Goal: Task Accomplishment & Management: Use online tool/utility

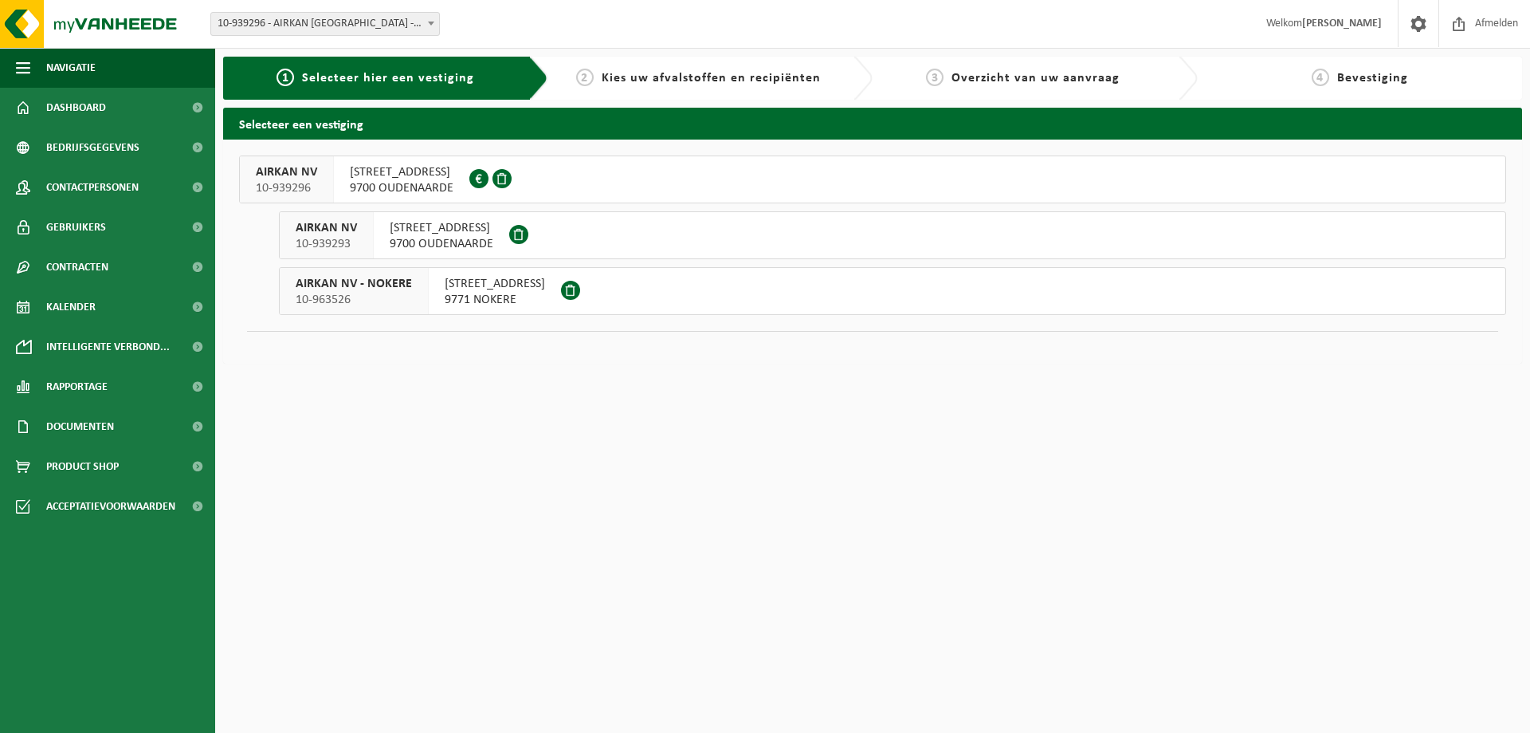
click at [430, 244] on span "9700 OUDENAARDE" at bounding box center [442, 244] width 104 height 16
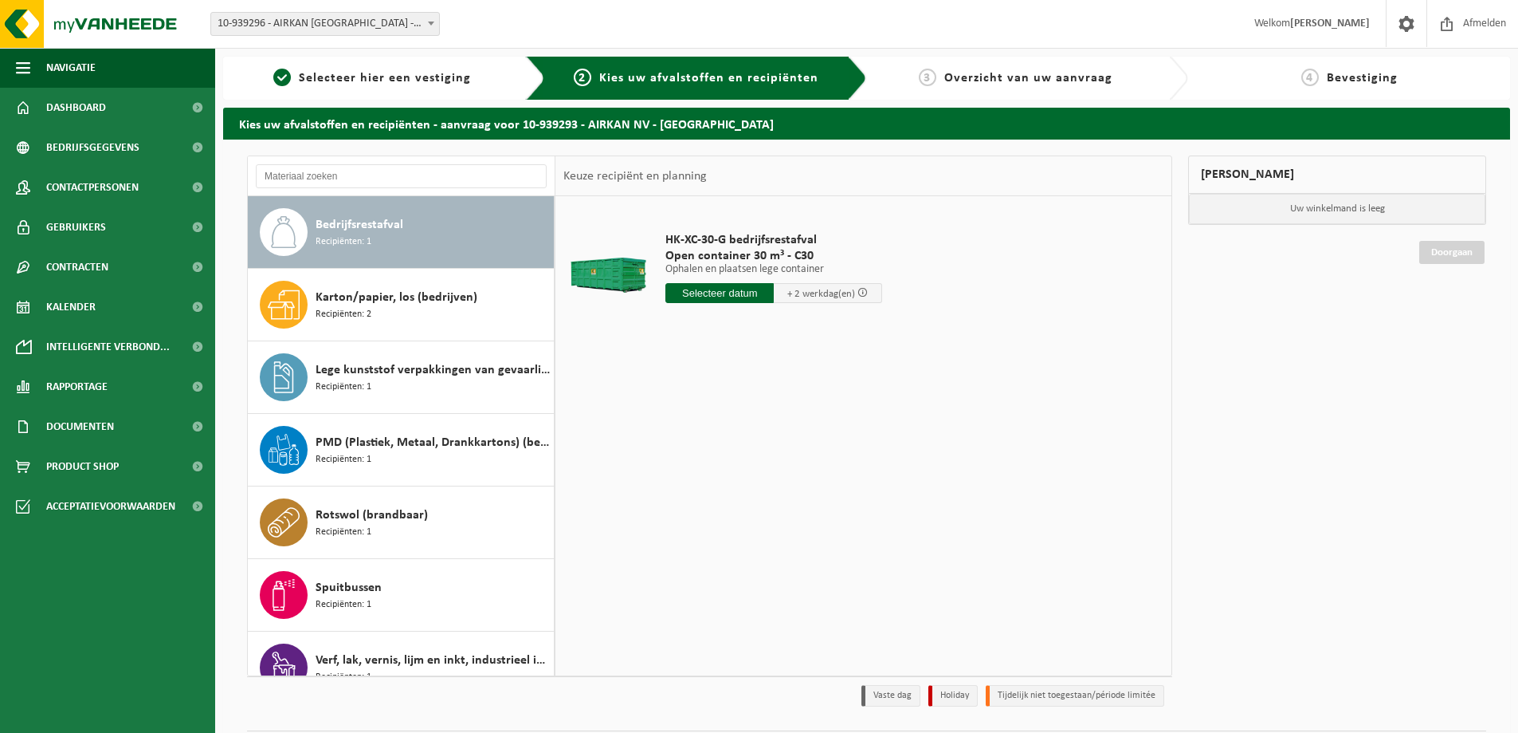
click at [396, 248] on div "Bedrijfsrestafval Recipiënten: 1" at bounding box center [433, 232] width 234 height 48
click at [735, 296] on input "text" at bounding box center [720, 293] width 108 height 20
click at [791, 434] on div "28 29 30 31 1 2 3 4 5 6 7 8 9 10 11 12 13 14 15 16 17 18 19 20 21 22 23 24 25 2…" at bounding box center [764, 435] width 196 height 128
click at [686, 454] on div "18" at bounding box center [680, 460] width 28 height 26
type input "Van 2025-08-18"
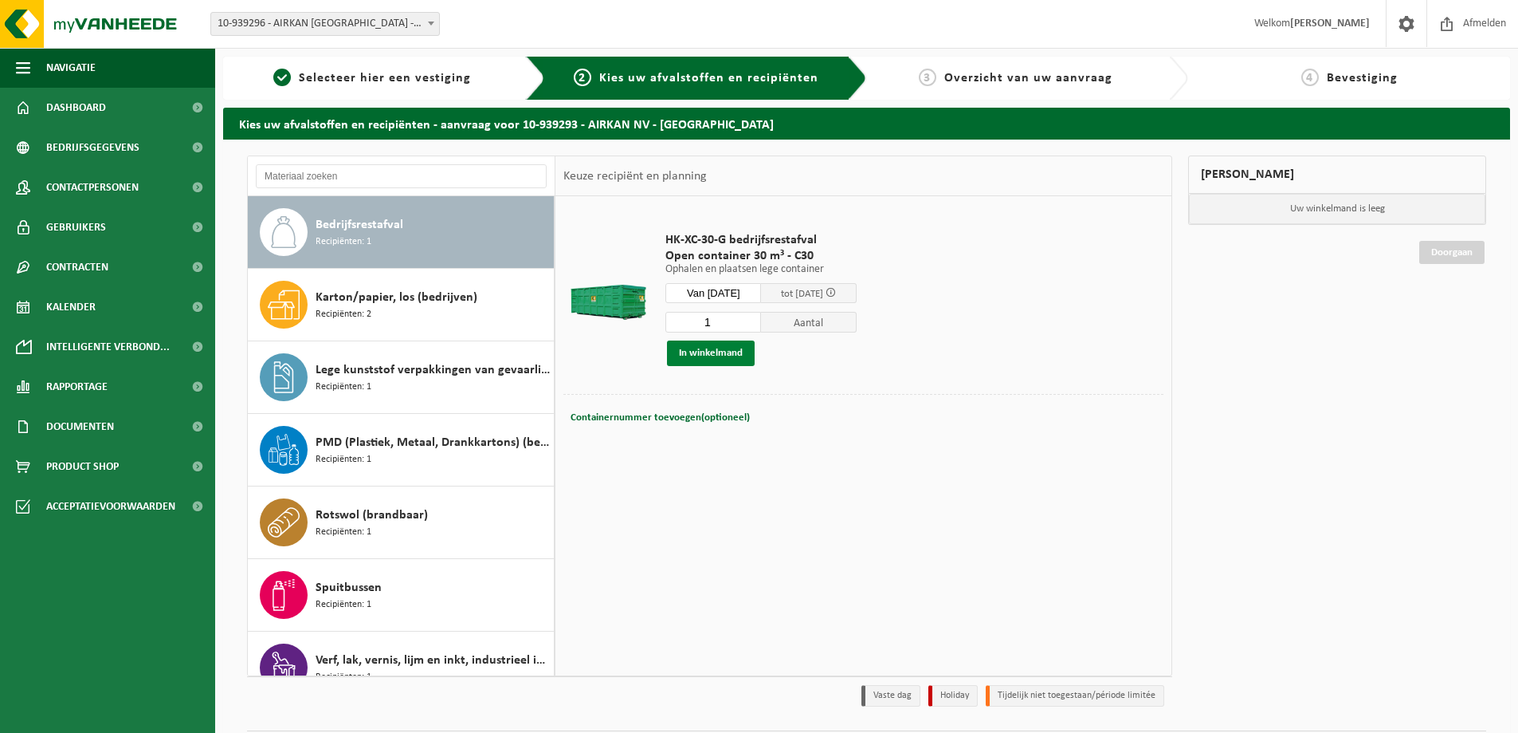
click at [719, 348] on button "In winkelmand" at bounding box center [711, 353] width 88 height 26
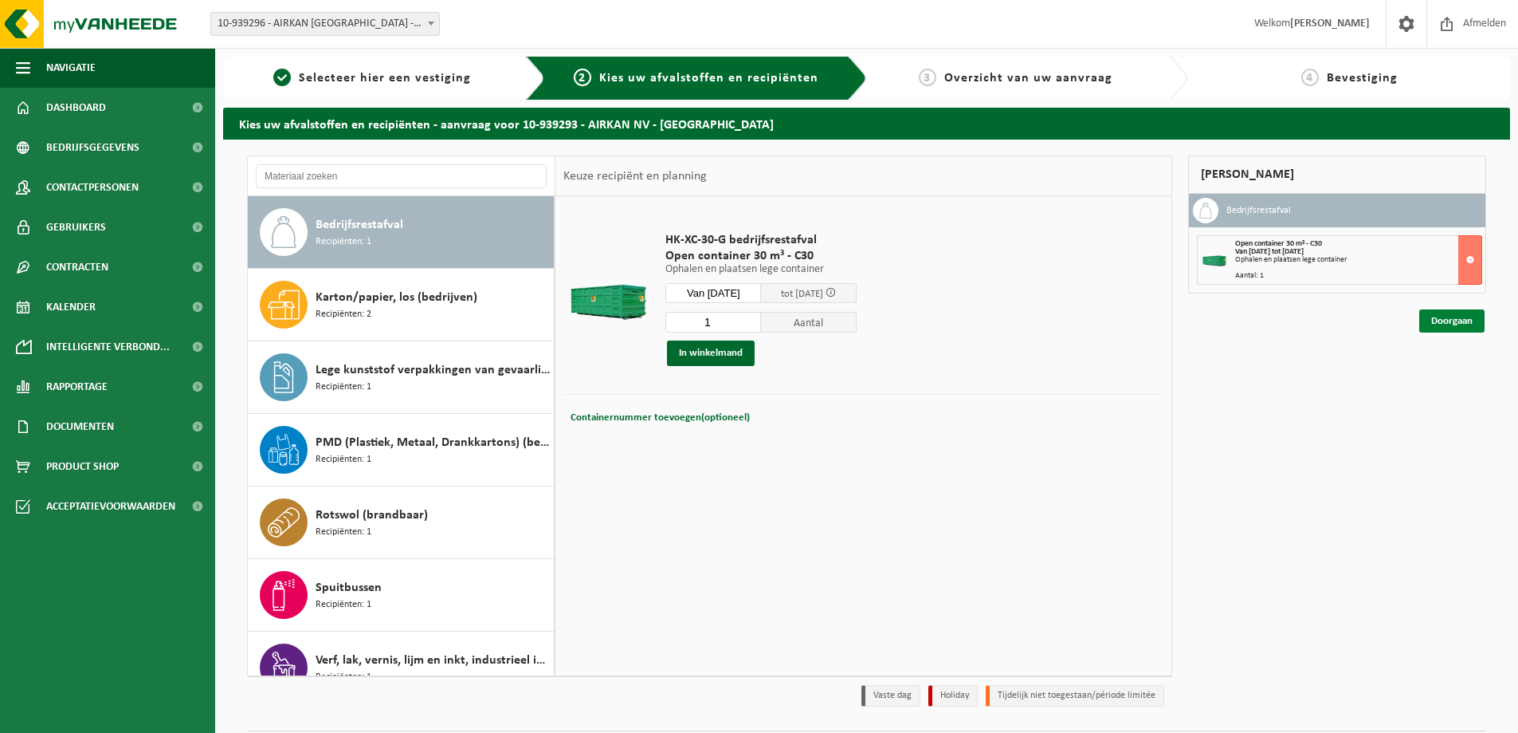
click at [1424, 316] on link "Doorgaan" at bounding box center [1452, 320] width 65 height 23
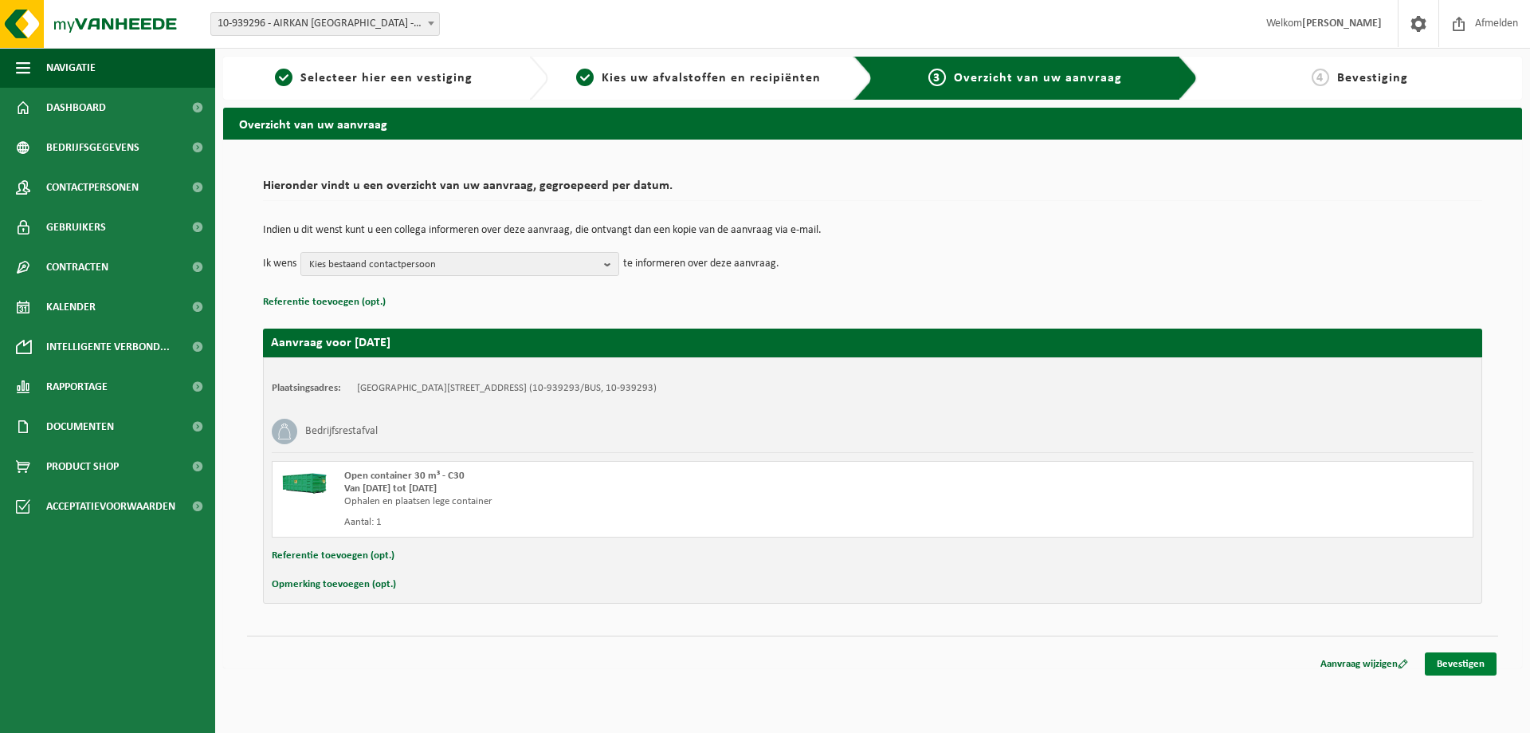
click at [1468, 666] on link "Bevestigen" at bounding box center [1461, 663] width 72 height 23
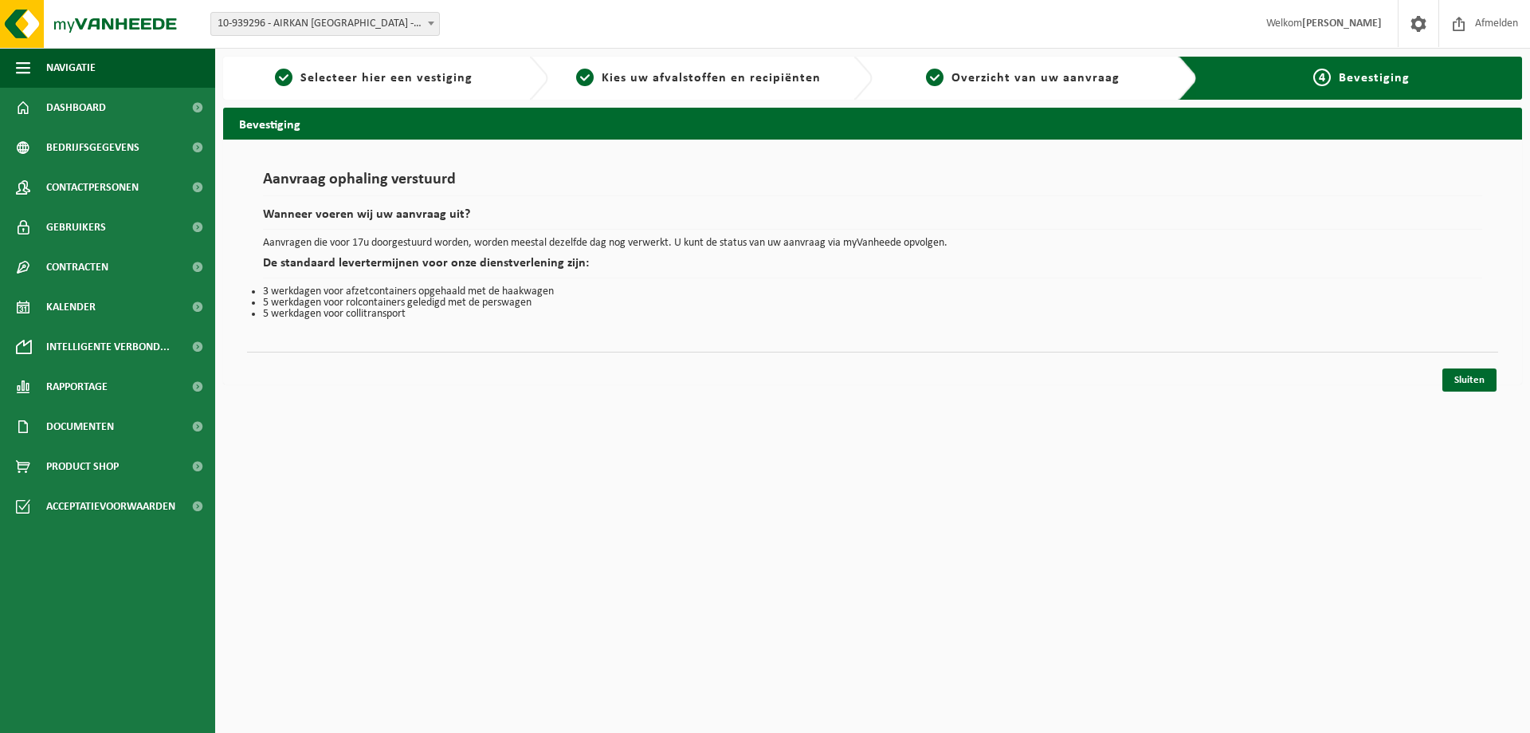
click at [1498, 379] on div "Sluiten" at bounding box center [1469, 379] width 57 height 23
click at [1475, 379] on link "Sluiten" at bounding box center [1470, 379] width 54 height 23
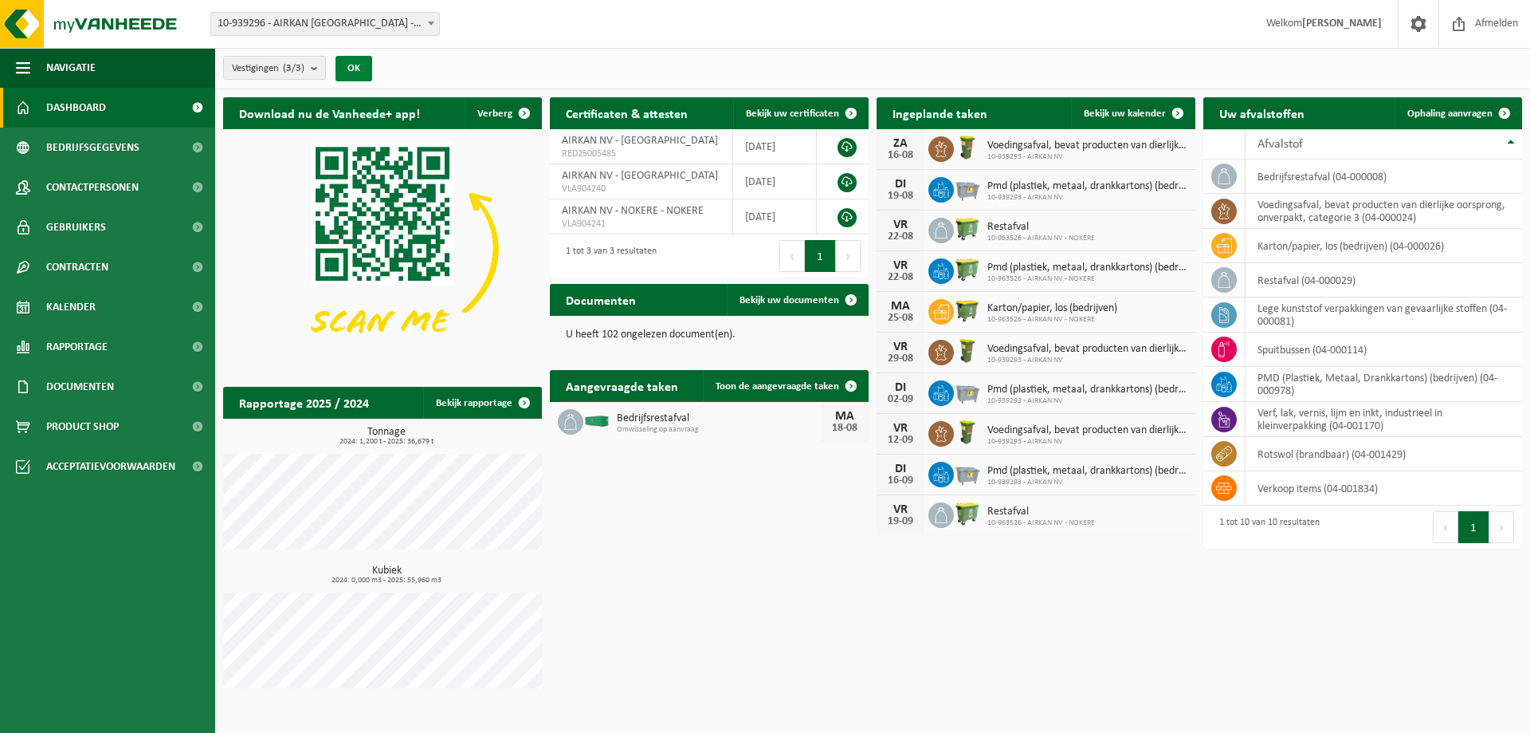
click at [358, 64] on button "OK" at bounding box center [354, 69] width 37 height 26
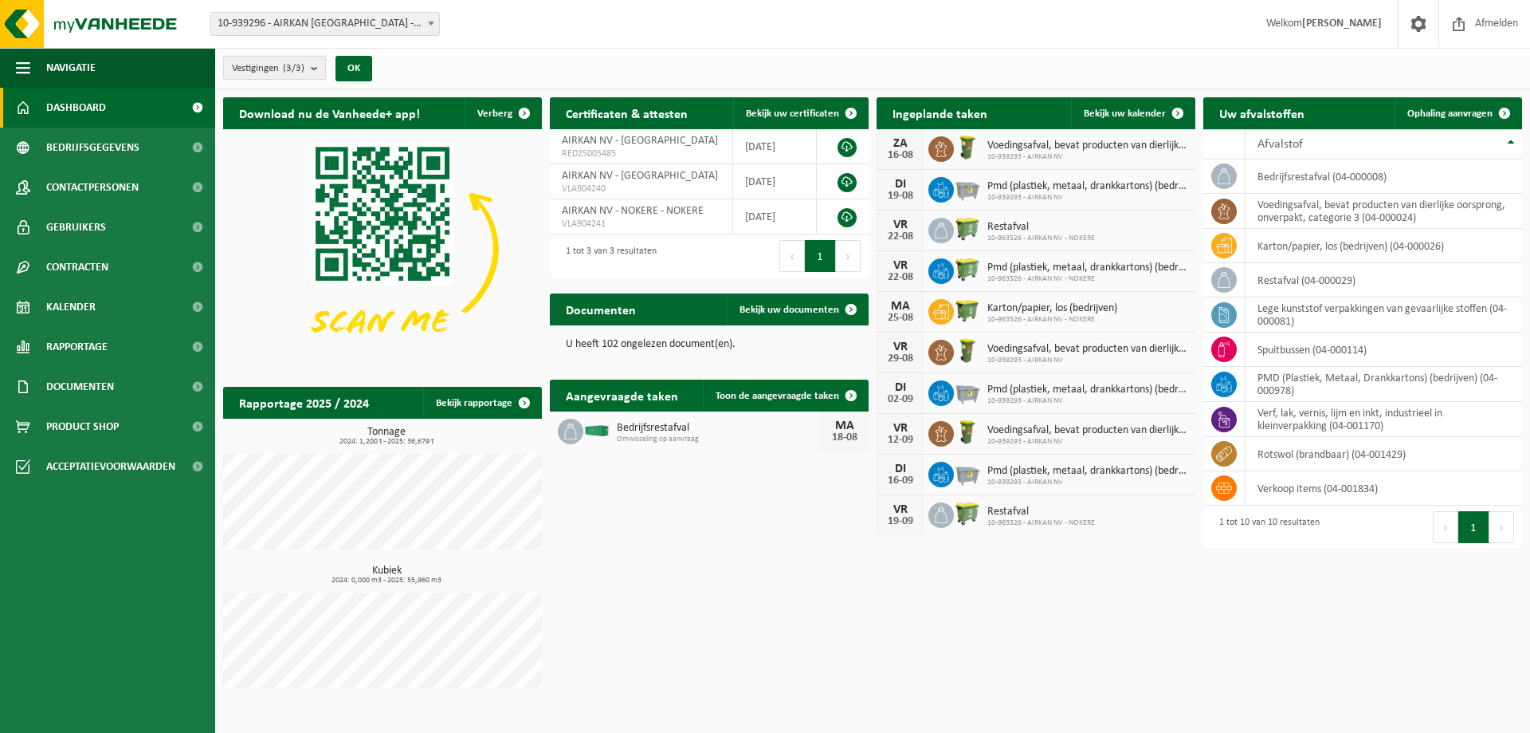
click at [309, 63] on button "Vestigingen (3/3)" at bounding box center [274, 68] width 103 height 24
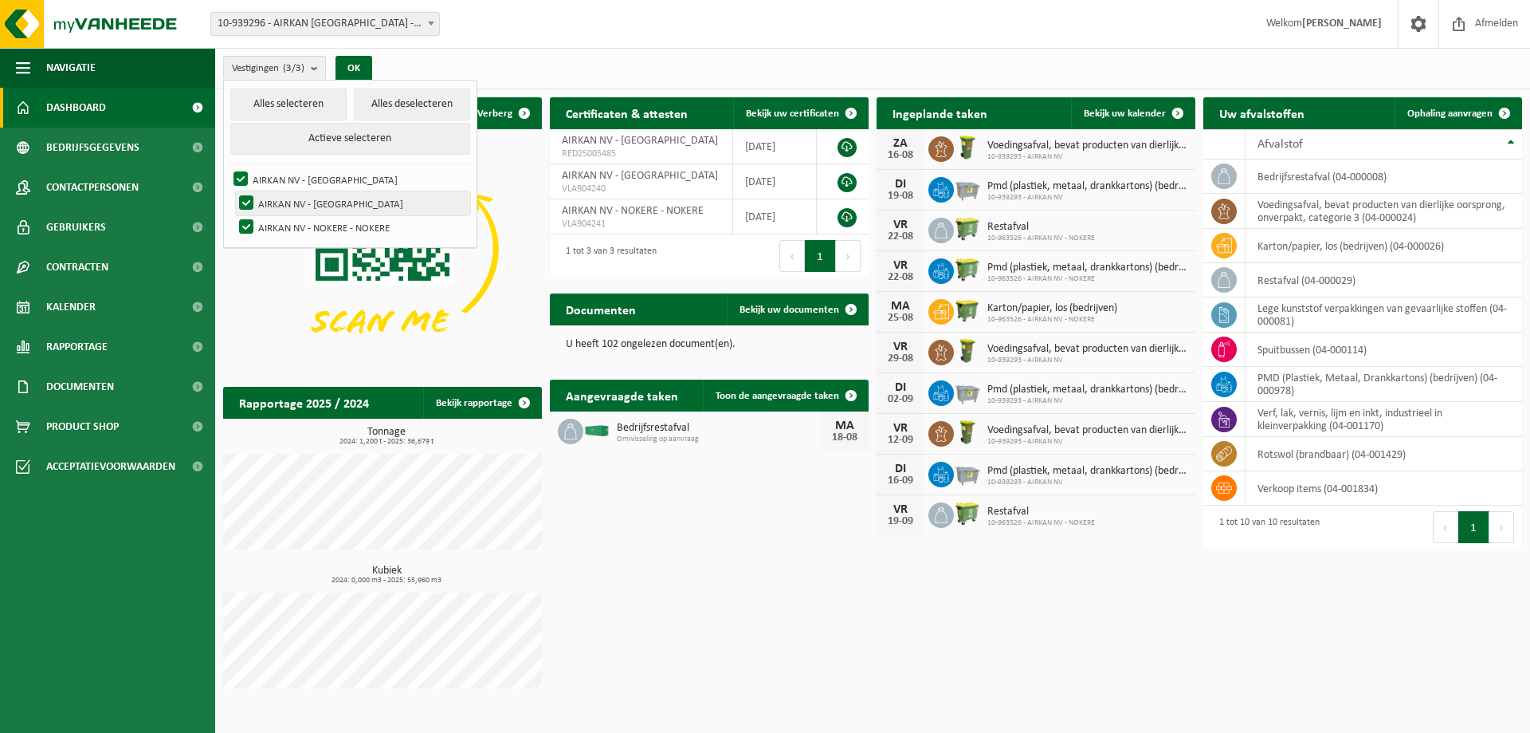
click at [337, 204] on label "AIRKAN NV - OUDENAARDE" at bounding box center [353, 203] width 234 height 24
click at [234, 191] on input "AIRKAN NV - OUDENAARDE" at bounding box center [233, 191] width 1 height 1
click at [337, 204] on label "AIRKAN NV - OUDENAARDE" at bounding box center [353, 203] width 234 height 24
click at [234, 191] on input "AIRKAN NV - OUDENAARDE" at bounding box center [233, 191] width 1 height 1
checkbox input "true"
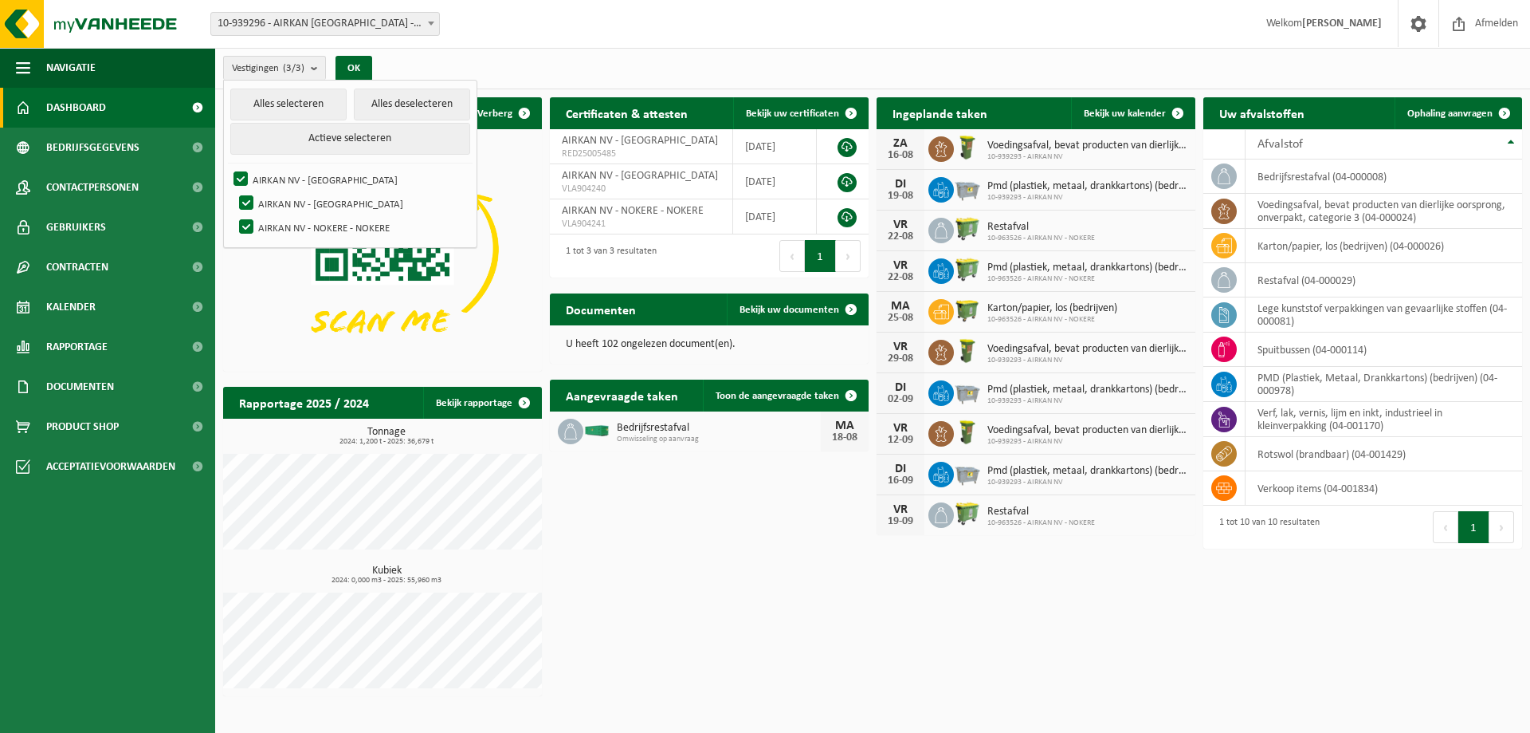
click at [423, 53] on div "Vestigingen (3/3) Alles selecteren Alles deselecteren Actieve selecteren AIRKAN…" at bounding box center [872, 68] width 1315 height 41
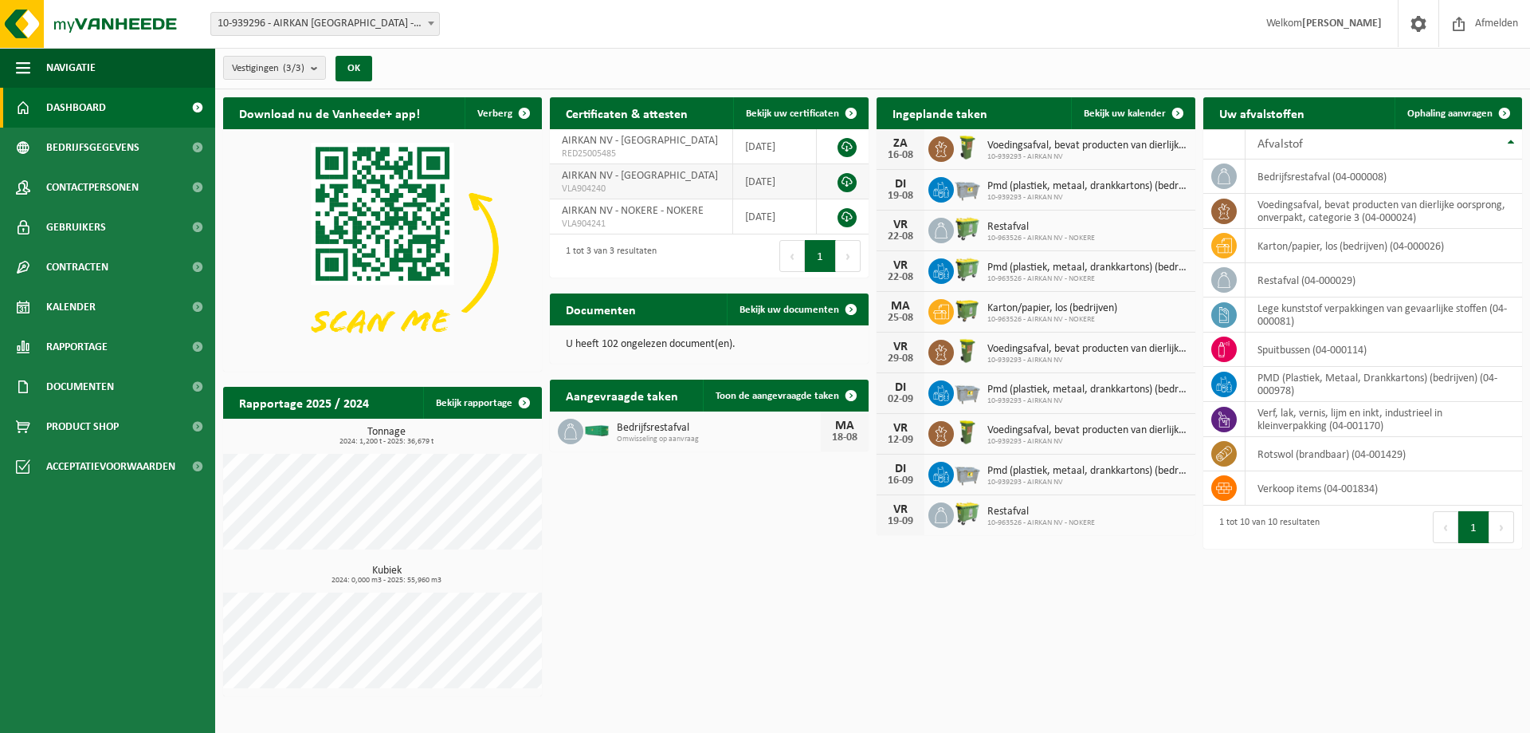
click at [629, 183] on span "VLA904240" at bounding box center [641, 189] width 159 height 13
click at [23, 61] on span "button" at bounding box center [23, 68] width 14 height 40
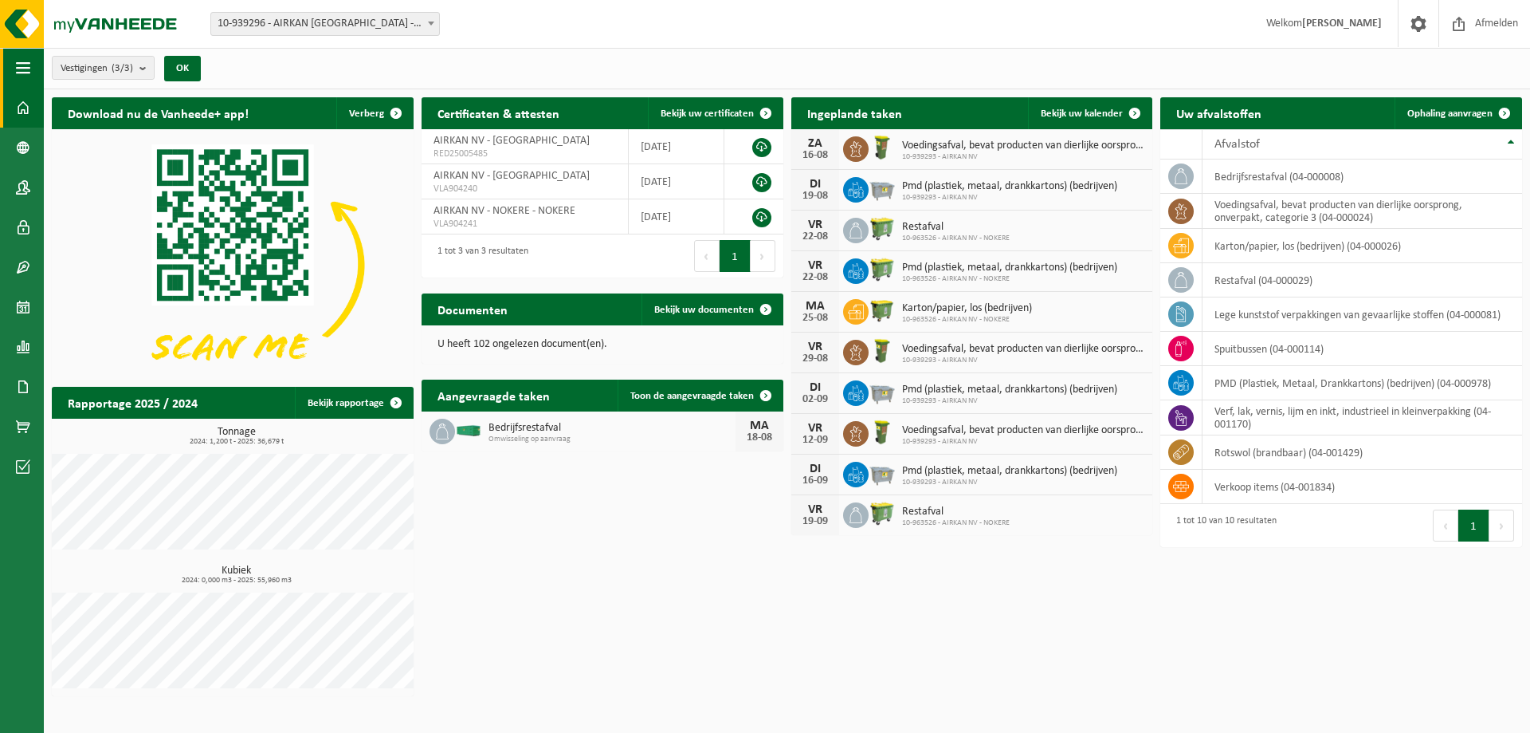
click at [22, 62] on span "button" at bounding box center [23, 68] width 14 height 40
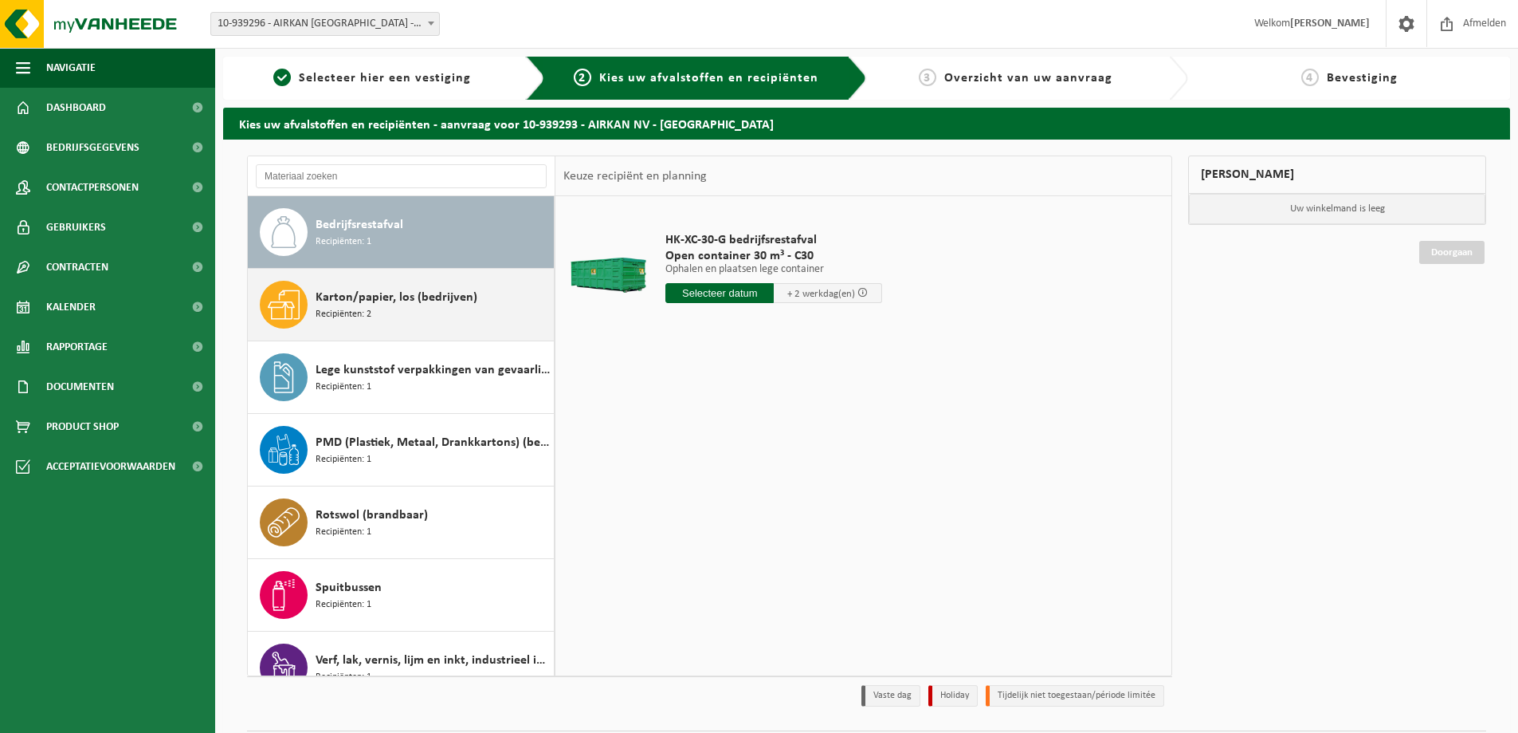
click at [383, 317] on div "Karton/papier, los (bedrijven) Recipiënten: 2" at bounding box center [433, 305] width 234 height 48
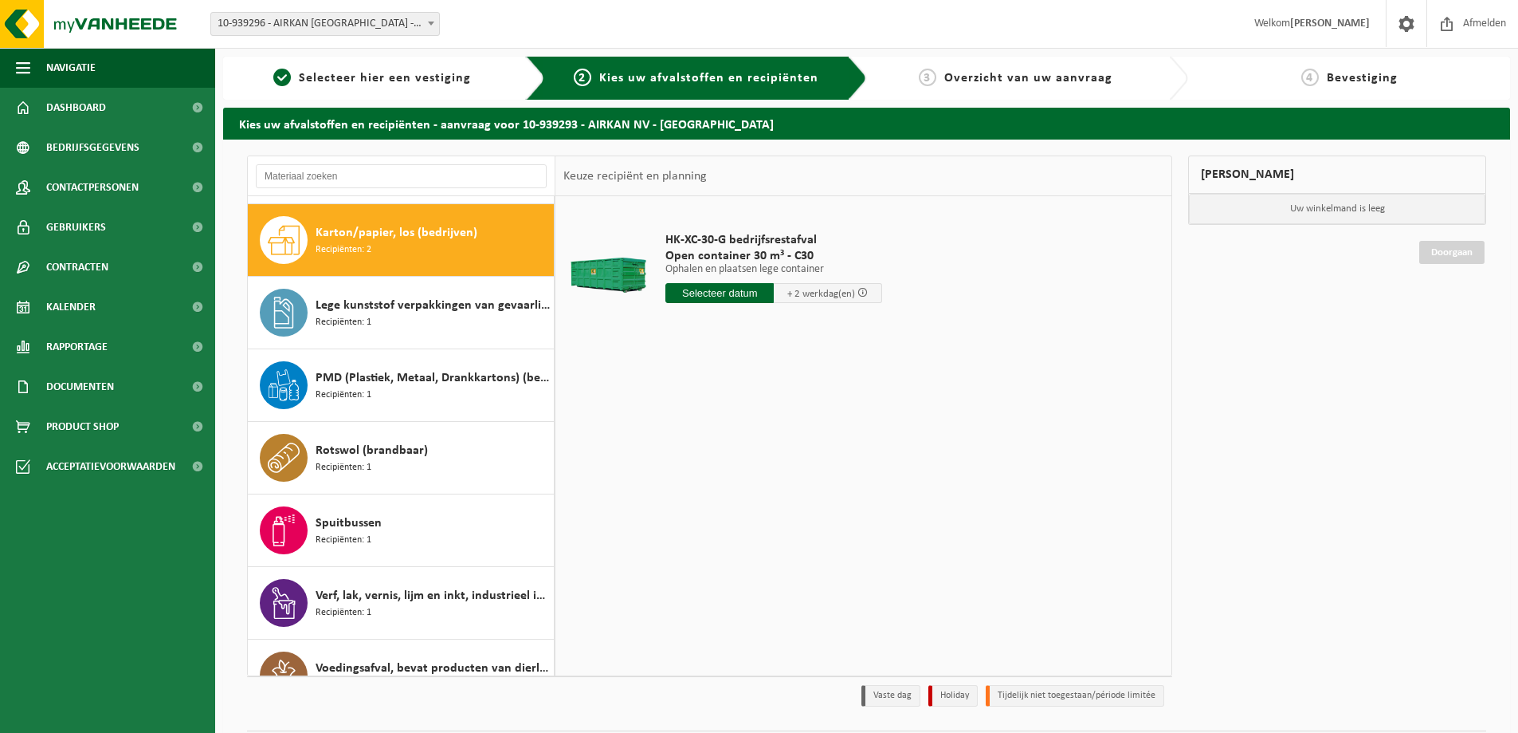
scroll to position [73, 0]
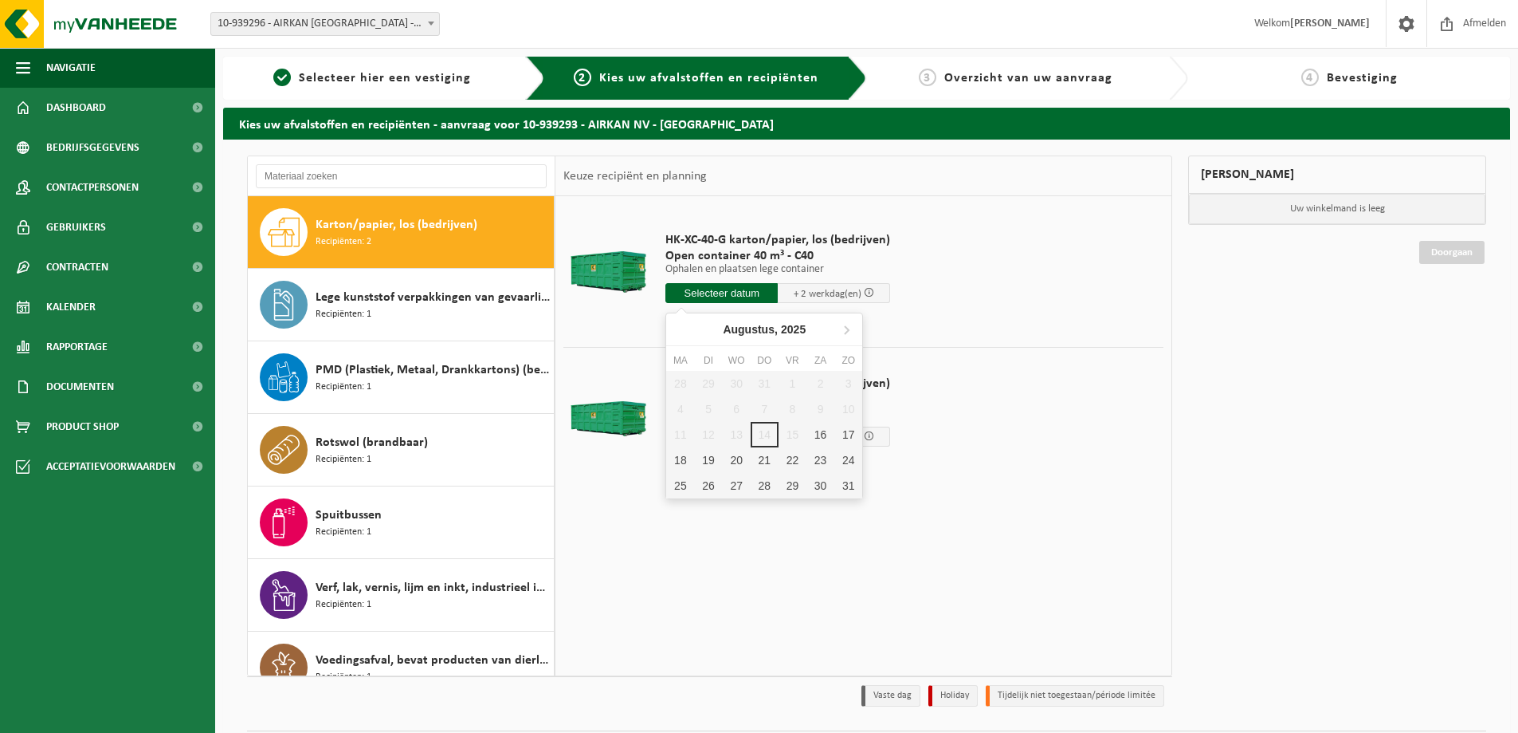
click at [692, 288] on input "text" at bounding box center [722, 293] width 112 height 20
click at [686, 454] on div "18" at bounding box center [680, 460] width 28 height 26
type input "Van 2025-08-18"
type input "2025-08-18"
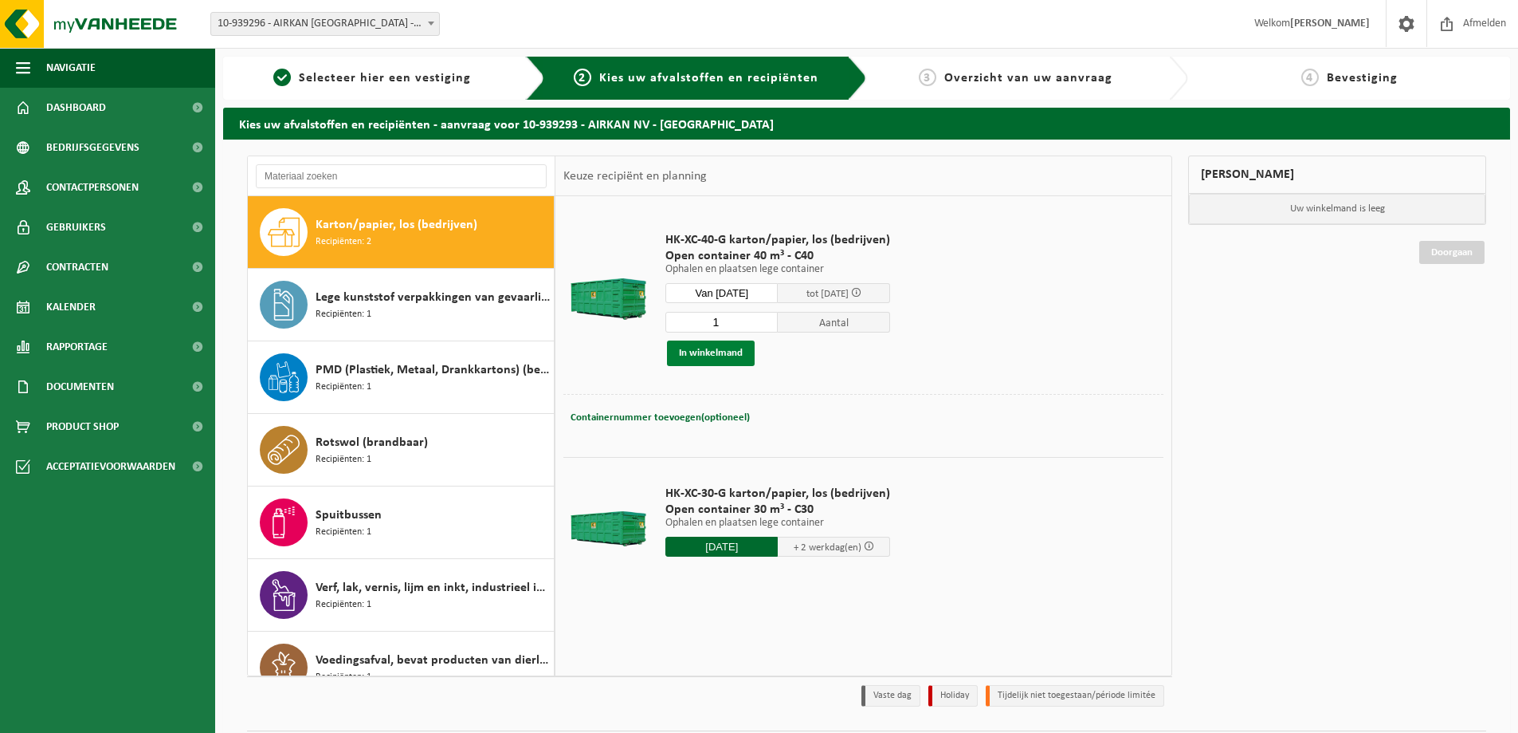
click at [717, 350] on button "In winkelmand" at bounding box center [711, 353] width 88 height 26
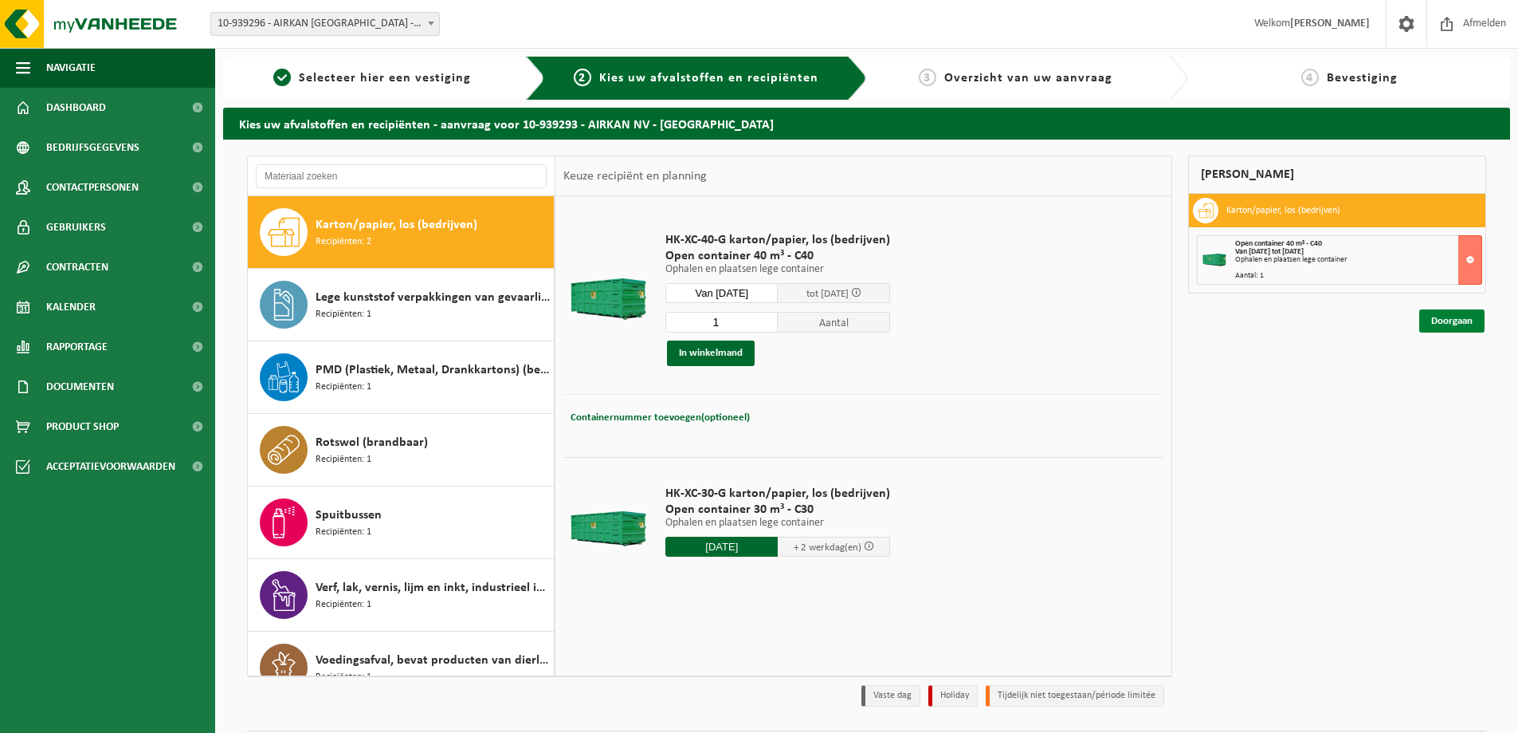
click at [1434, 316] on link "Doorgaan" at bounding box center [1452, 320] width 65 height 23
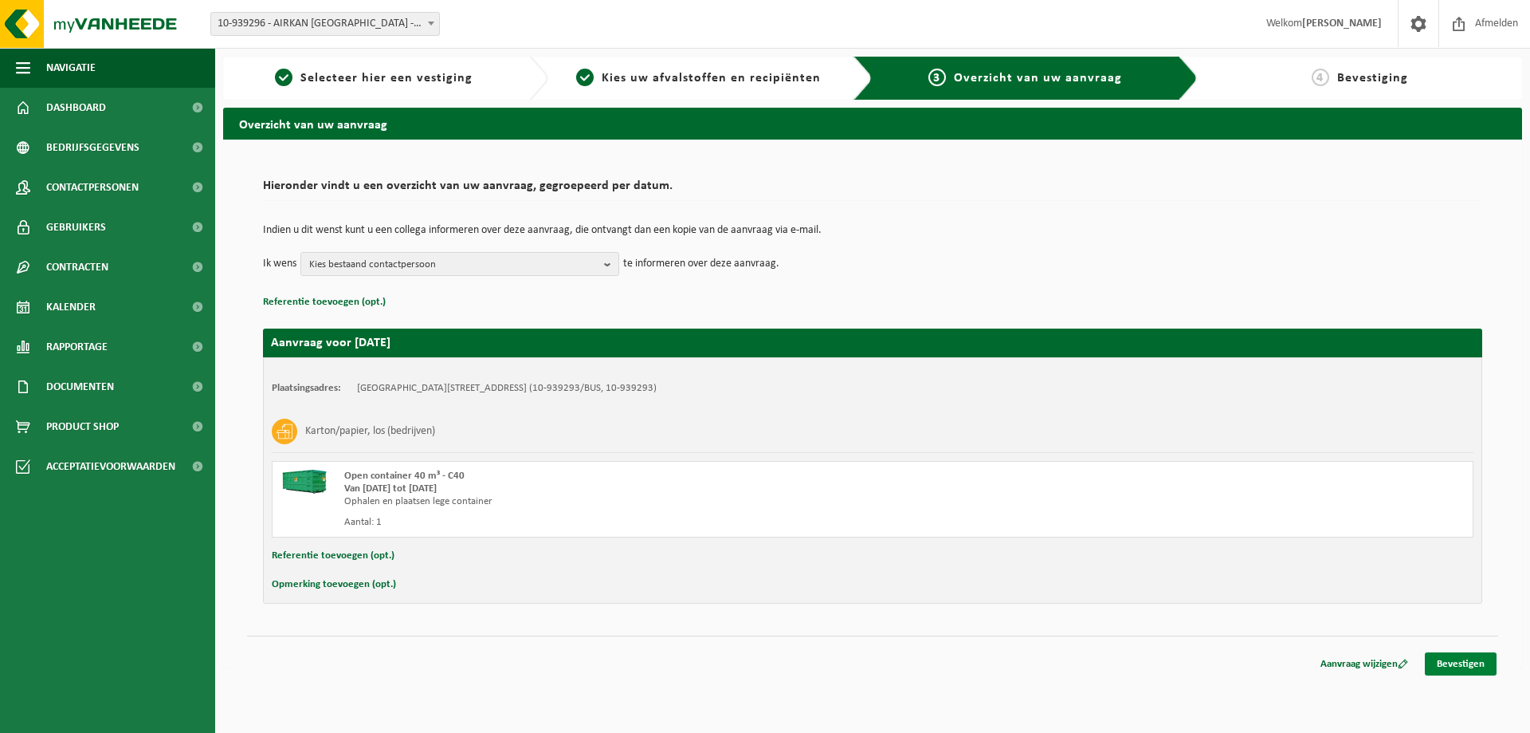
click at [1465, 669] on link "Bevestigen" at bounding box center [1461, 663] width 72 height 23
